Goal: Navigation & Orientation: Understand site structure

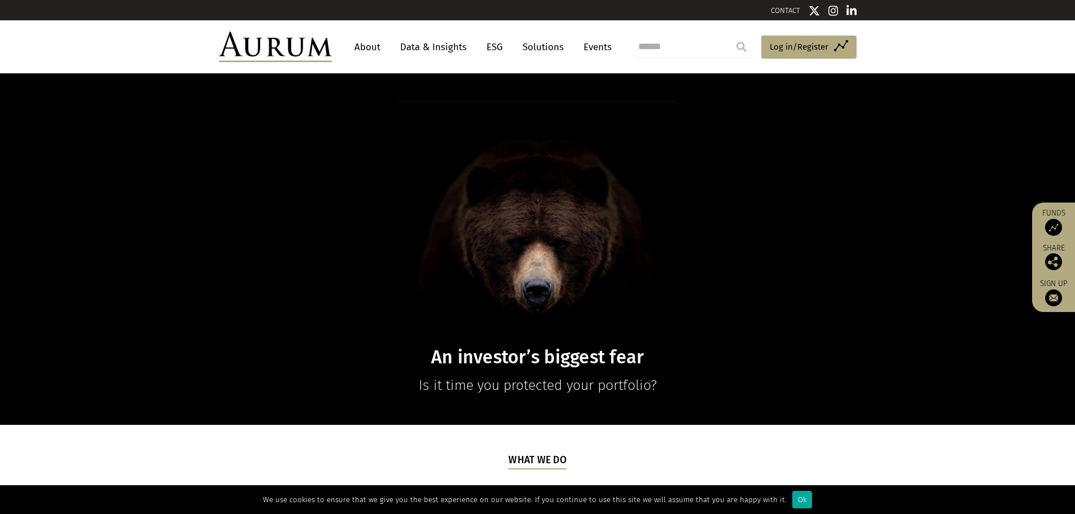
click at [366, 42] on link "About" at bounding box center [367, 47] width 37 height 21
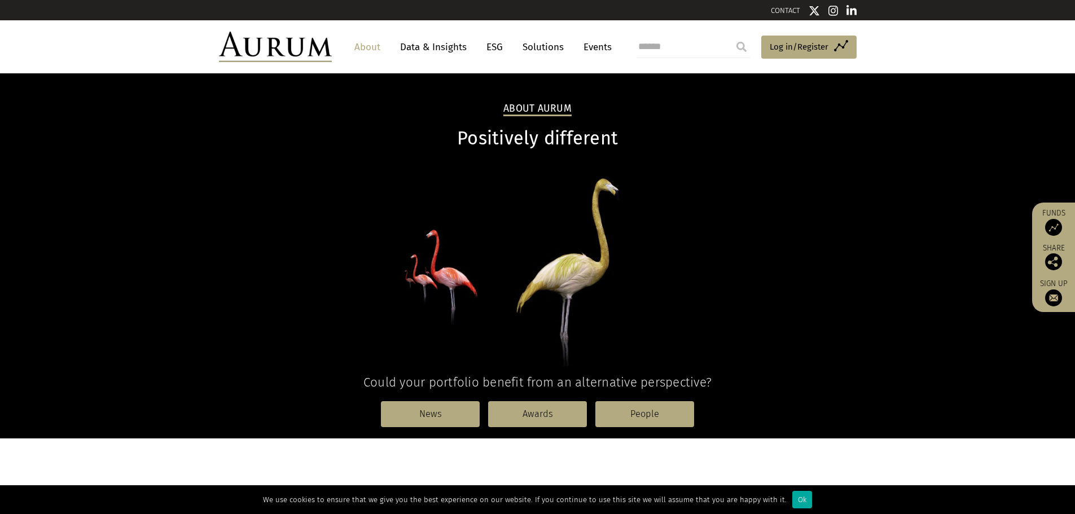
click at [543, 42] on link "Solutions" at bounding box center [543, 47] width 52 height 21
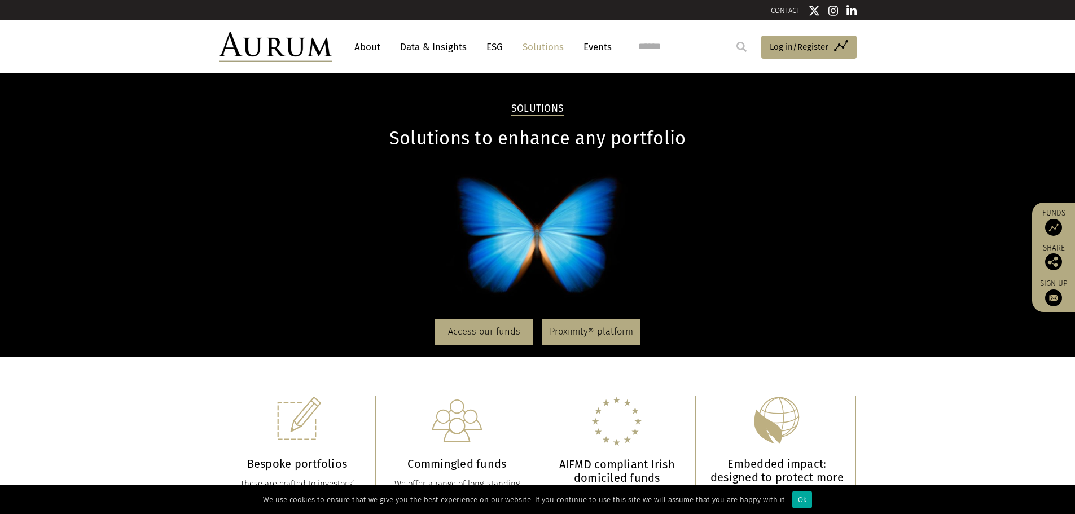
click at [370, 42] on link "About" at bounding box center [367, 47] width 37 height 21
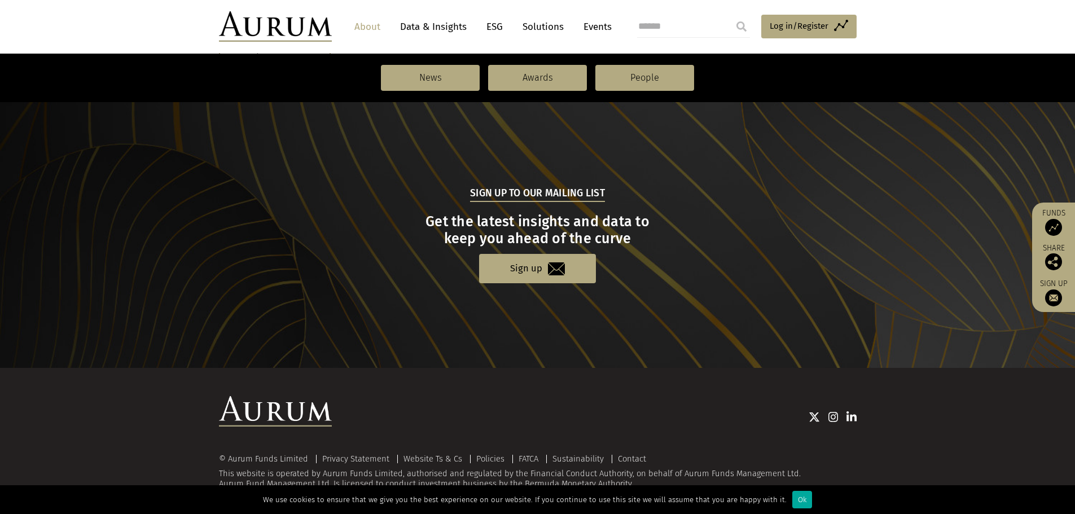
scroll to position [1170, 0]
